Goal: Check status

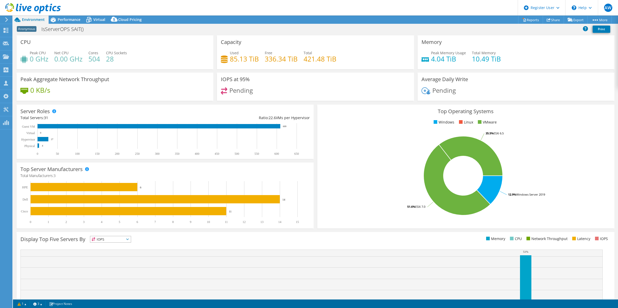
select select "USD"
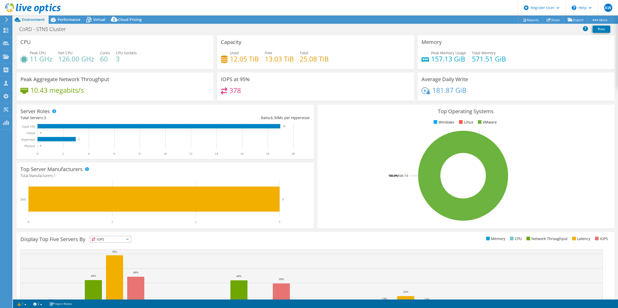
select select "USD"
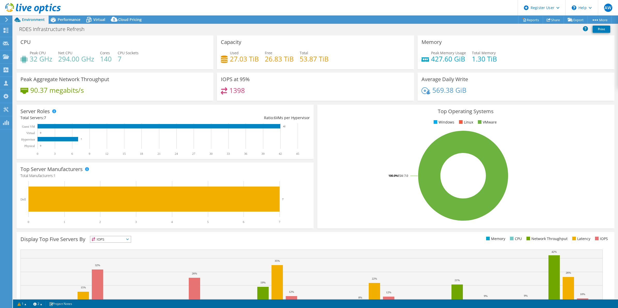
select select "USD"
